Goal: Information Seeking & Learning: Learn about a topic

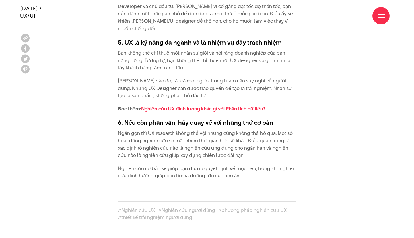
scroll to position [2190, 0]
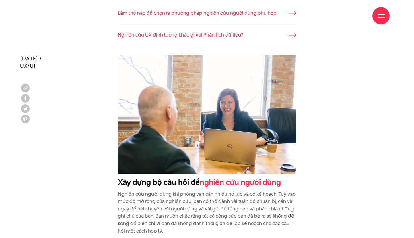
scroll to position [501, 0]
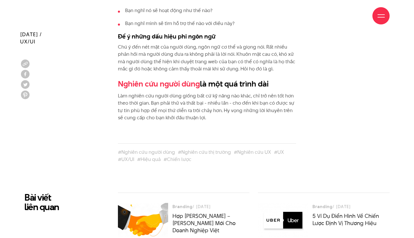
scroll to position [2026, 0]
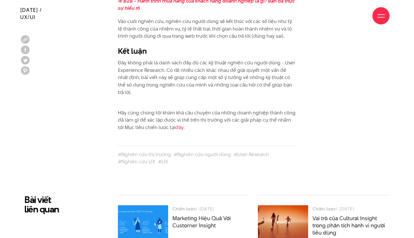
scroll to position [2456, 0]
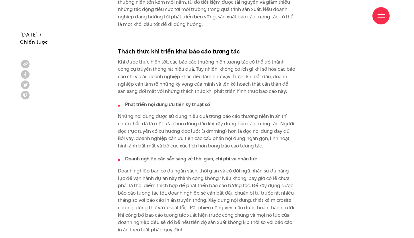
scroll to position [4580, 0]
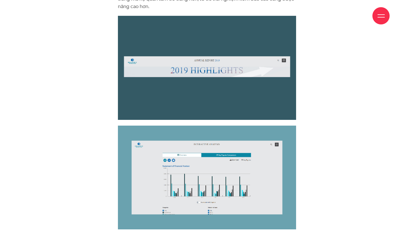
scroll to position [1643, 0]
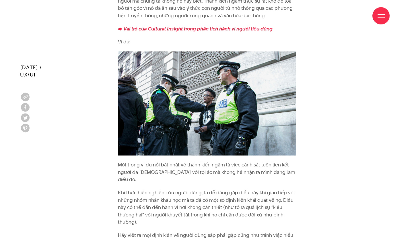
scroll to position [2273, 0]
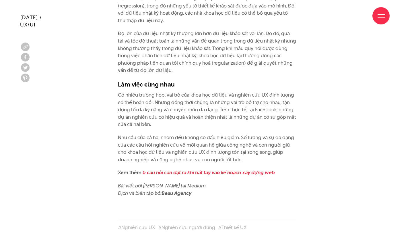
scroll to position [1988, 0]
